Goal: Information Seeking & Learning: Learn about a topic

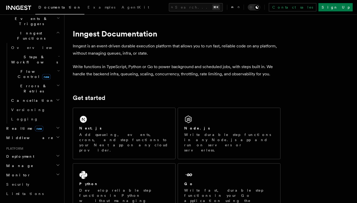
scroll to position [138, 0]
click at [58, 98] on icon "button" at bounding box center [58, 100] width 4 height 4
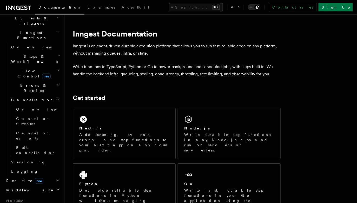
click at [58, 98] on icon "button" at bounding box center [58, 100] width 4 height 4
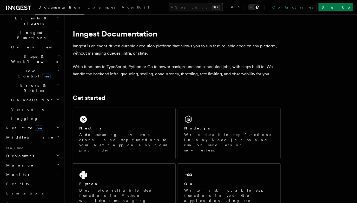
click at [56, 81] on h2 "Errors & Retries" at bounding box center [35, 88] width 52 height 15
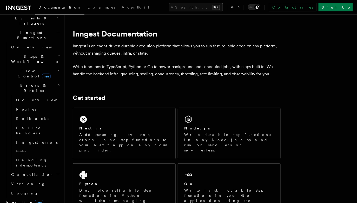
click at [56, 81] on h2 "Errors & Retries" at bounding box center [35, 88] width 52 height 15
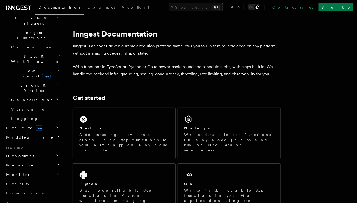
click at [51, 133] on h2 "Middleware" at bounding box center [32, 137] width 57 height 9
click at [53, 133] on h2 "Middleware" at bounding box center [32, 137] width 57 height 9
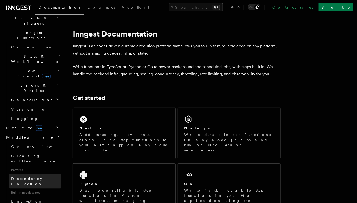
click at [52, 174] on link "Dependency Injection" at bounding box center [35, 181] width 52 height 15
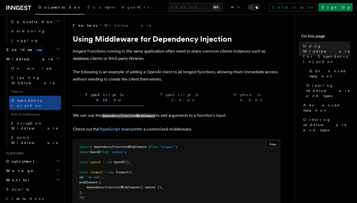
scroll to position [223, 0]
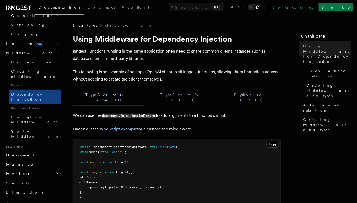
click at [47, 151] on h2 "Deployment" at bounding box center [32, 155] width 57 height 9
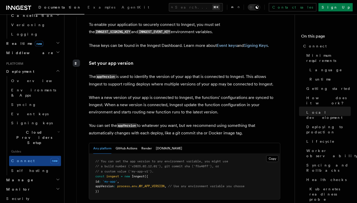
scroll to position [800, 0]
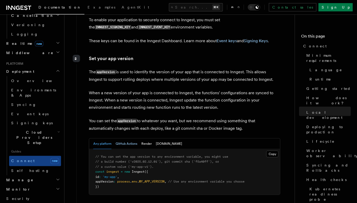
click at [120, 139] on button "GitHub Actions" at bounding box center [126, 144] width 22 height 11
click at [105, 139] on button "Any platform" at bounding box center [102, 144] width 18 height 11
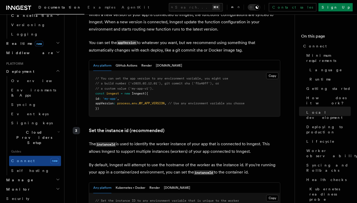
scroll to position [916, 0]
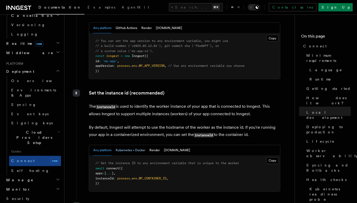
click at [133, 146] on button "Kubernetes + Docker" at bounding box center [130, 151] width 30 height 11
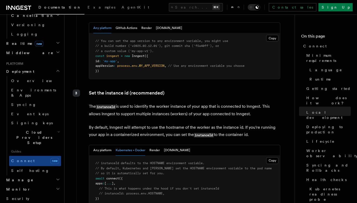
click at [93, 146] on div "Any platform Kubernetes + Docker Render Fly.io" at bounding box center [184, 151] width 191 height 11
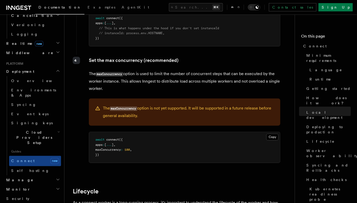
scroll to position [1098, 0]
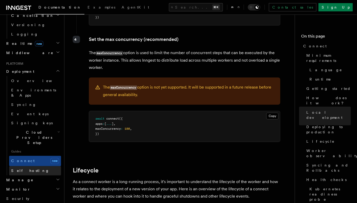
click at [47, 167] on link "Self hosting" at bounding box center [35, 171] width 52 height 9
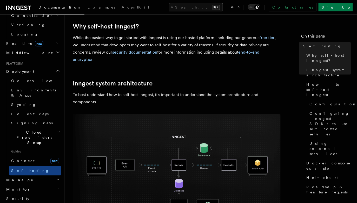
scroll to position [153, 0]
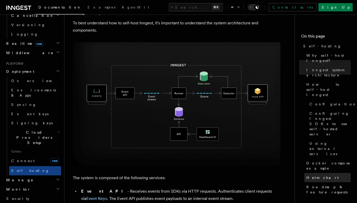
click at [332, 173] on link "Helm chart" at bounding box center [327, 177] width 46 height 9
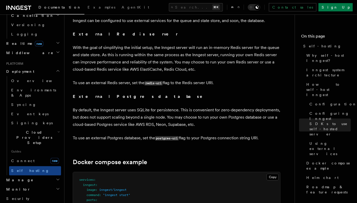
scroll to position [1248, 0]
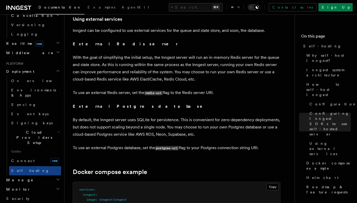
click at [49, 128] on h2 "Cloud Providers Setup" at bounding box center [35, 138] width 52 height 20
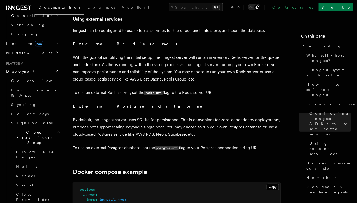
click at [49, 128] on h2 "Cloud Providers Setup" at bounding box center [35, 138] width 52 height 20
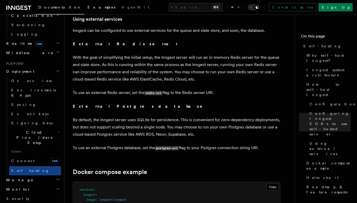
click at [84, 3] on link "Examples" at bounding box center [101, 8] width 34 height 12
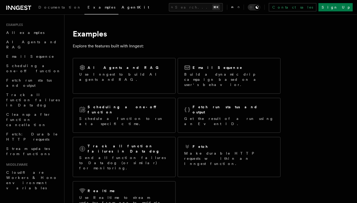
click at [121, 8] on span "AgentKit" at bounding box center [135, 7] width 28 height 4
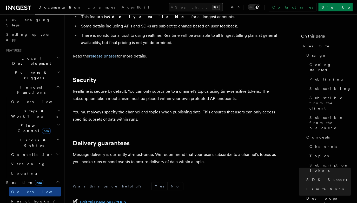
scroll to position [88, 0]
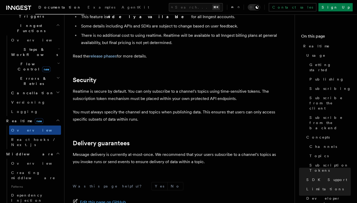
scroll to position [145, 0]
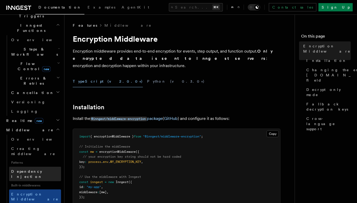
click at [38, 167] on link "Dependency Injection" at bounding box center [35, 174] width 52 height 15
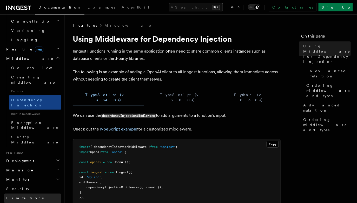
scroll to position [219, 0]
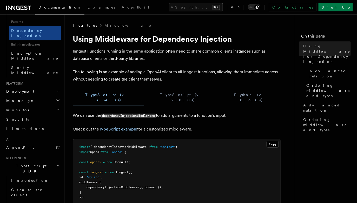
scroll to position [288, 0]
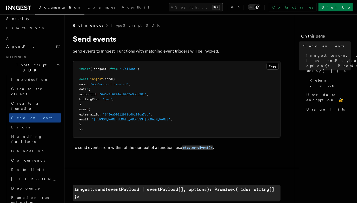
scroll to position [305, 0]
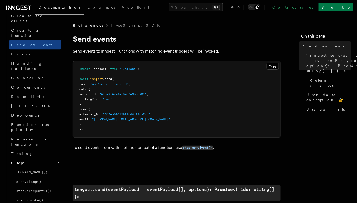
scroll to position [377, 0]
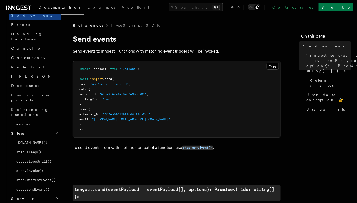
scroll to position [407, 0]
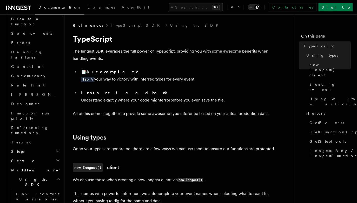
scroll to position [384, 0]
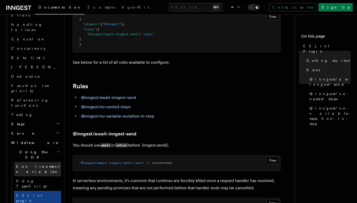
scroll to position [417, 0]
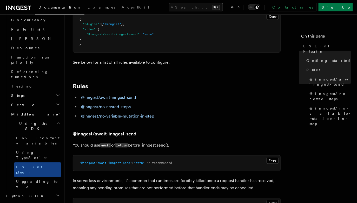
scroll to position [453, 0]
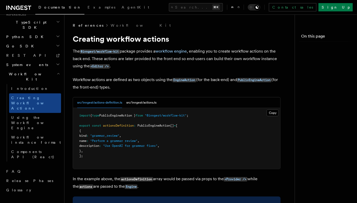
scroll to position [258, 0]
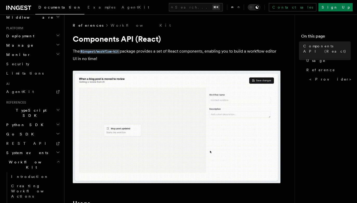
click at [49, 158] on h2 "Workflow Kit" at bounding box center [32, 165] width 57 height 15
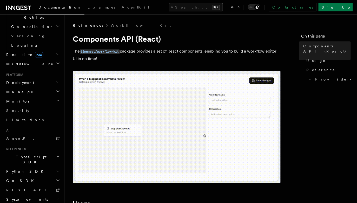
scroll to position [3, 0]
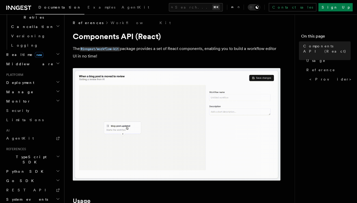
click at [54, 167] on h2 "Python SDK" at bounding box center [32, 171] width 57 height 9
click at [42, 186] on link "Quick start" at bounding box center [35, 190] width 52 height 9
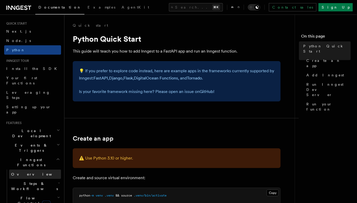
scroll to position [13, 0]
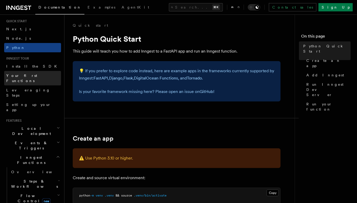
click at [39, 75] on link "Your first Functions" at bounding box center [32, 78] width 57 height 15
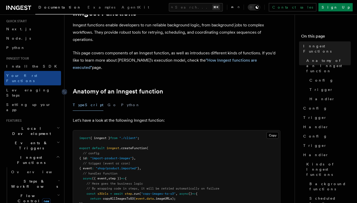
scroll to position [70, 0]
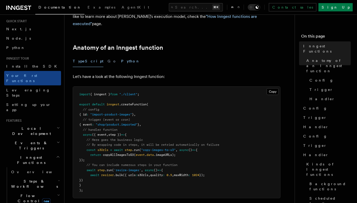
click at [121, 56] on button "Python" at bounding box center [130, 62] width 19 height 12
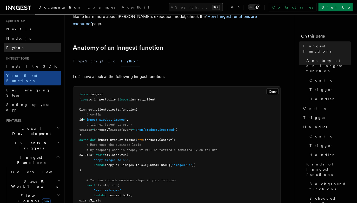
click at [50, 47] on link "Python" at bounding box center [32, 47] width 57 height 9
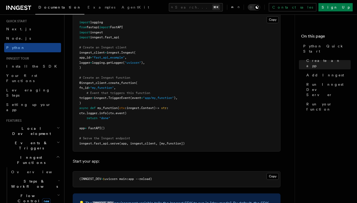
scroll to position [378, 0]
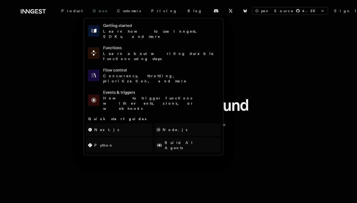
click at [94, 11] on link "Docs" at bounding box center [100, 10] width 24 height 9
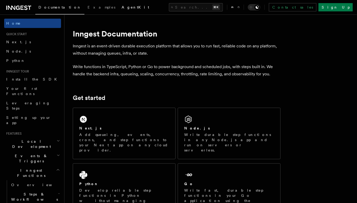
click at [118, 3] on link "AgentKit" at bounding box center [135, 8] width 34 height 12
